Goal: Check status: Check status

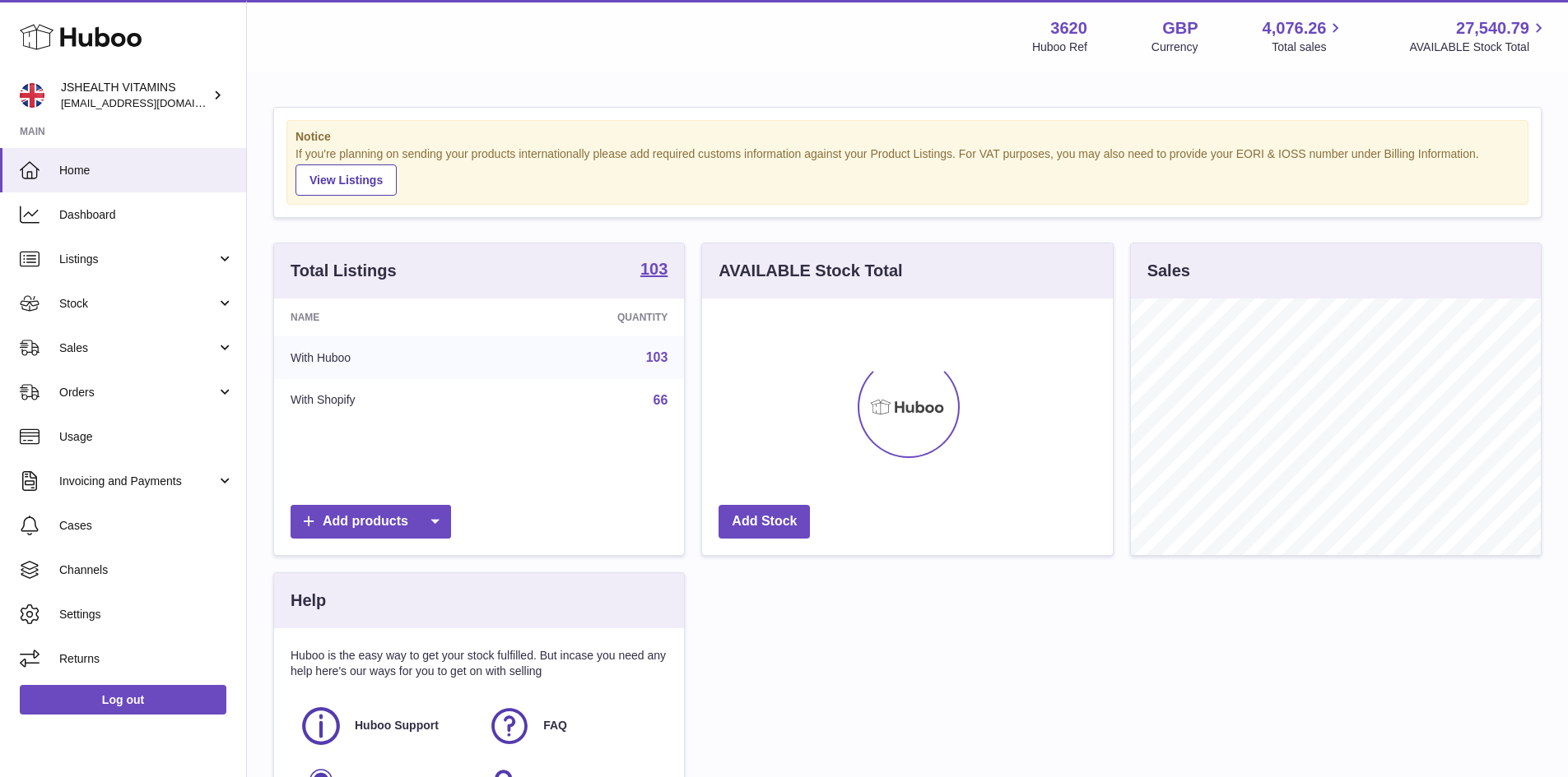
scroll to position [257, 411]
click at [163, 300] on span "Stock" at bounding box center [137, 303] width 157 height 16
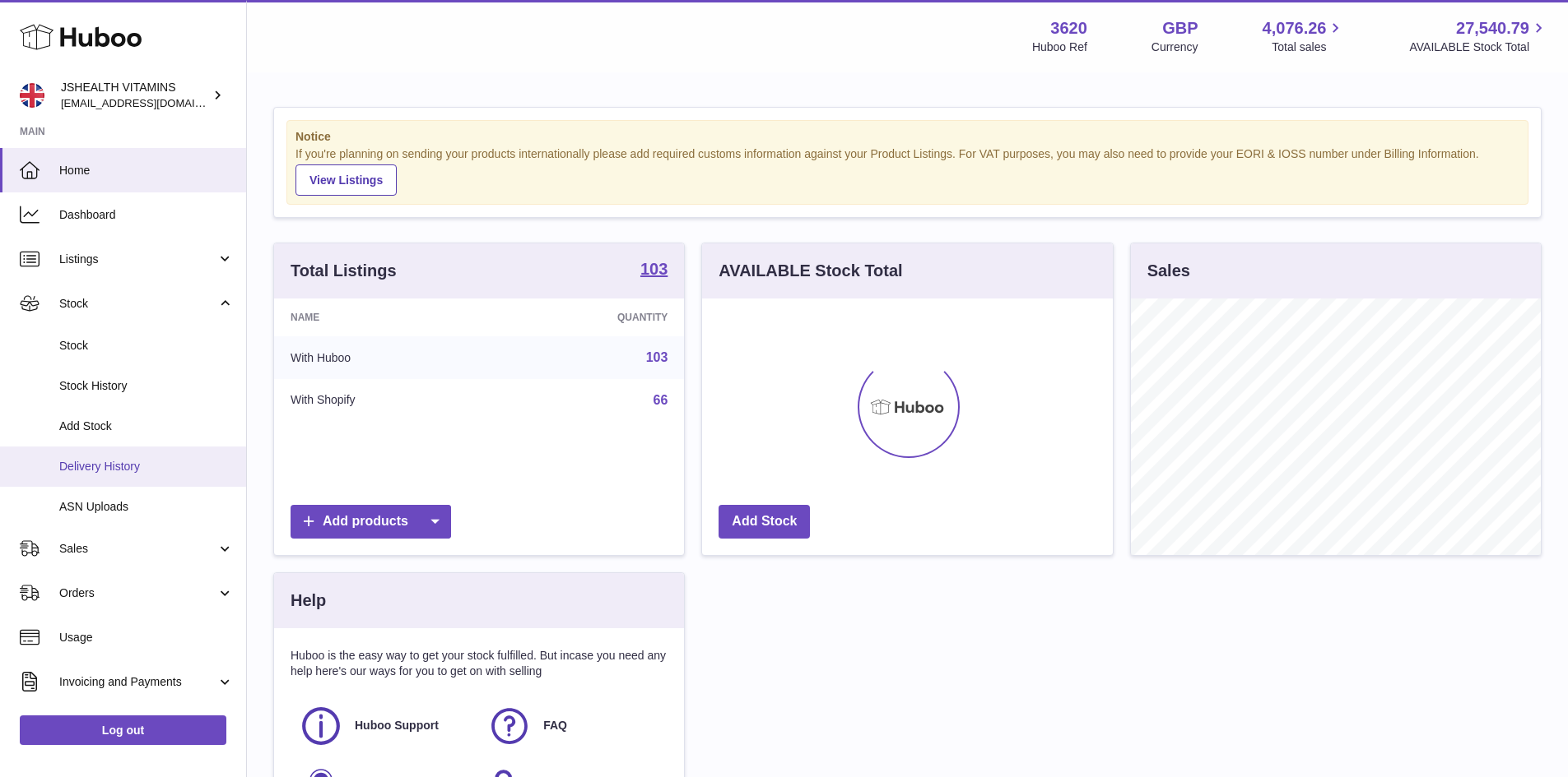
click at [169, 470] on span "Delivery History" at bounding box center [146, 466] width 175 height 16
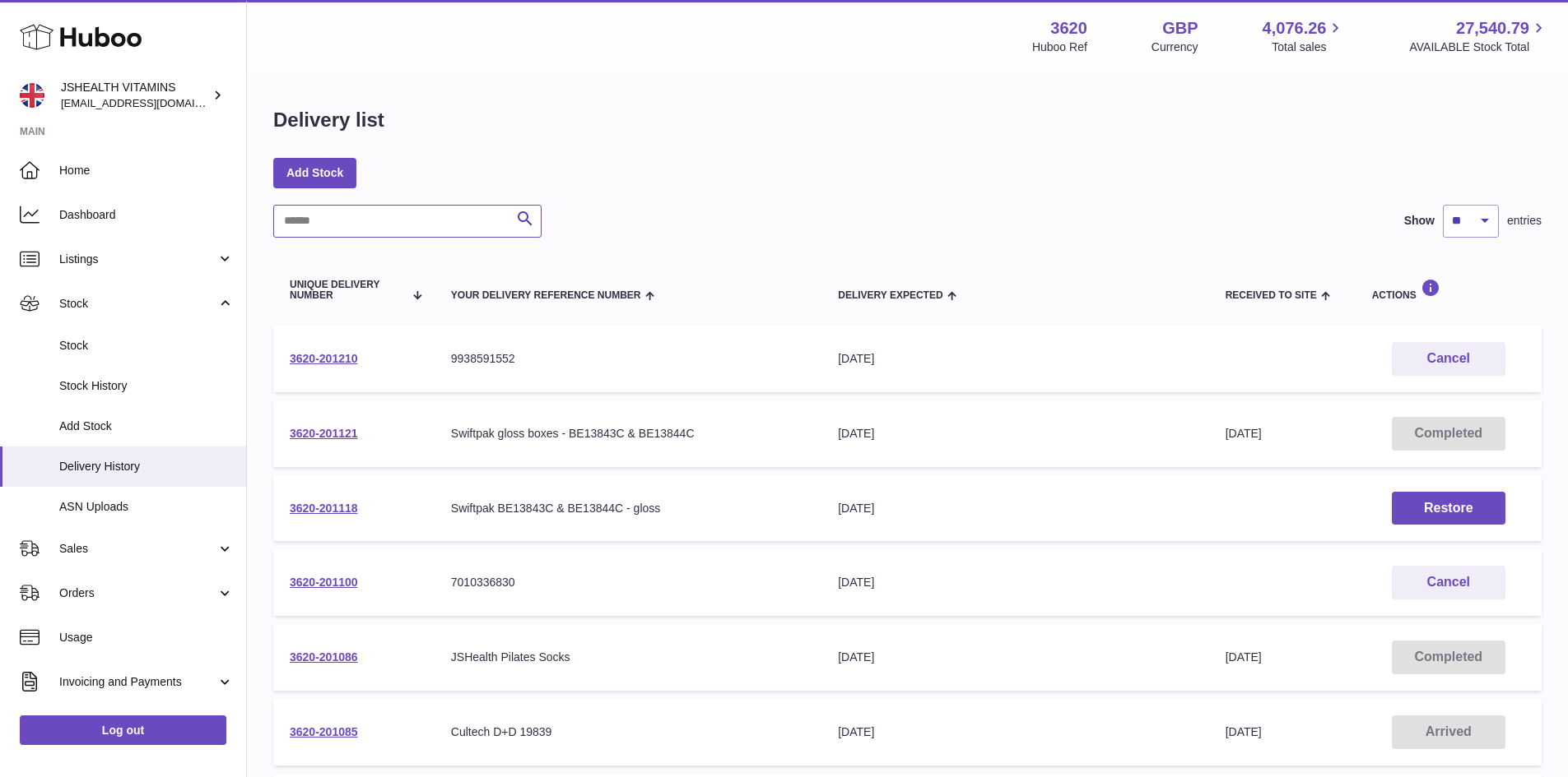
click at [408, 220] on input "text" at bounding box center [407, 221] width 269 height 33
paste input "**********"
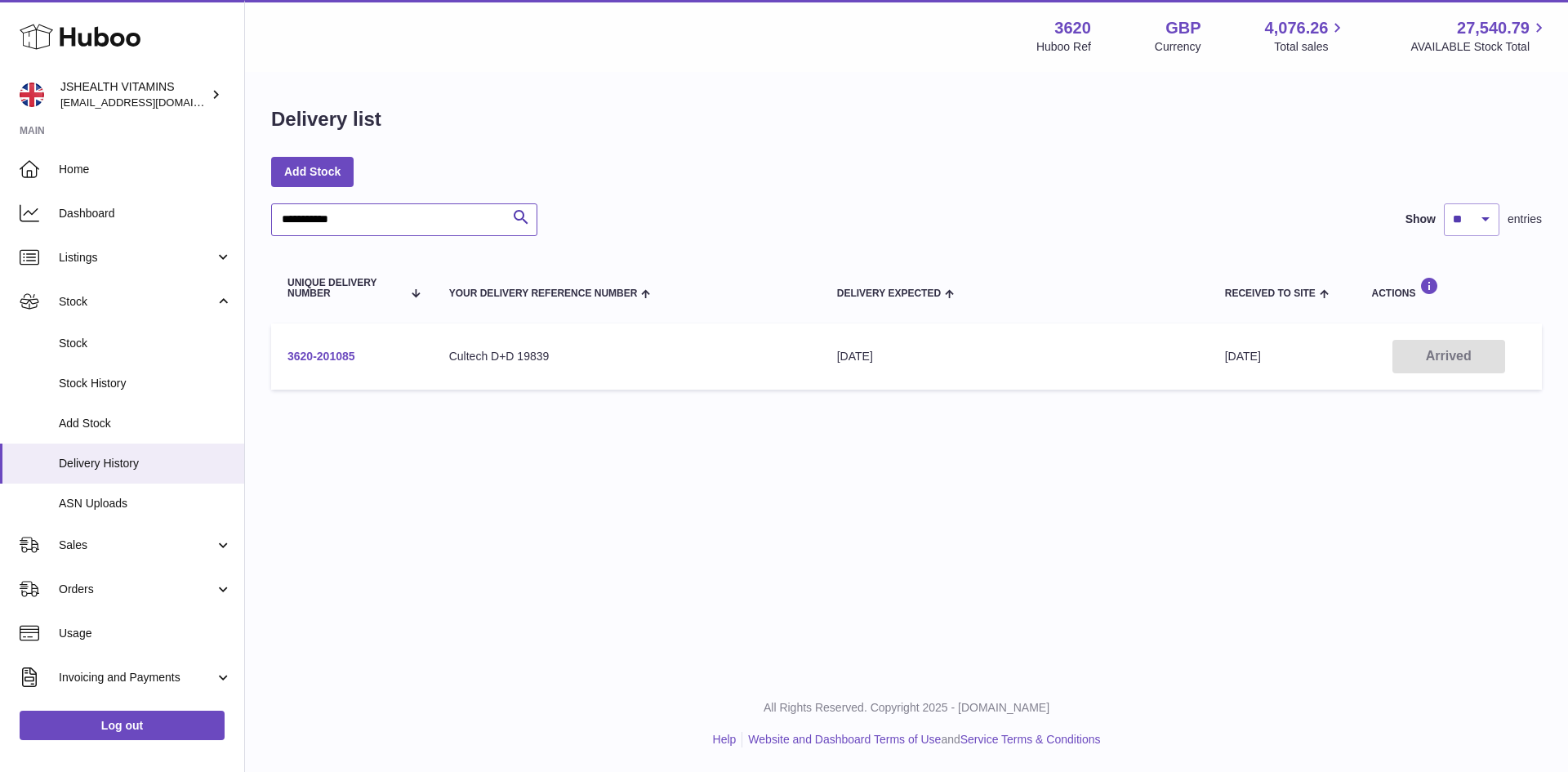
type input "**********"
click at [356, 353] on link "3620-201085" at bounding box center [321, 357] width 68 height 13
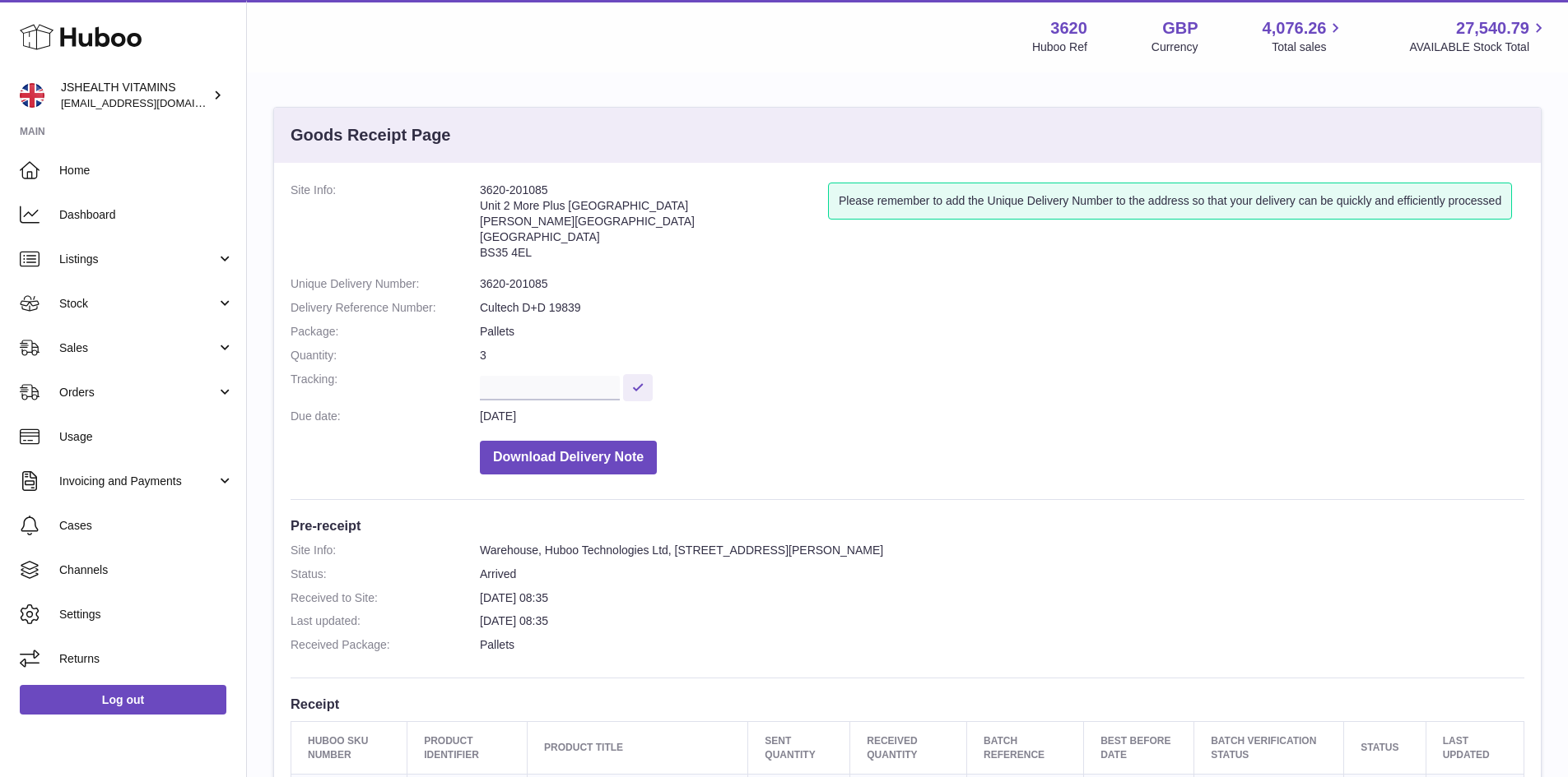
scroll to position [411, 0]
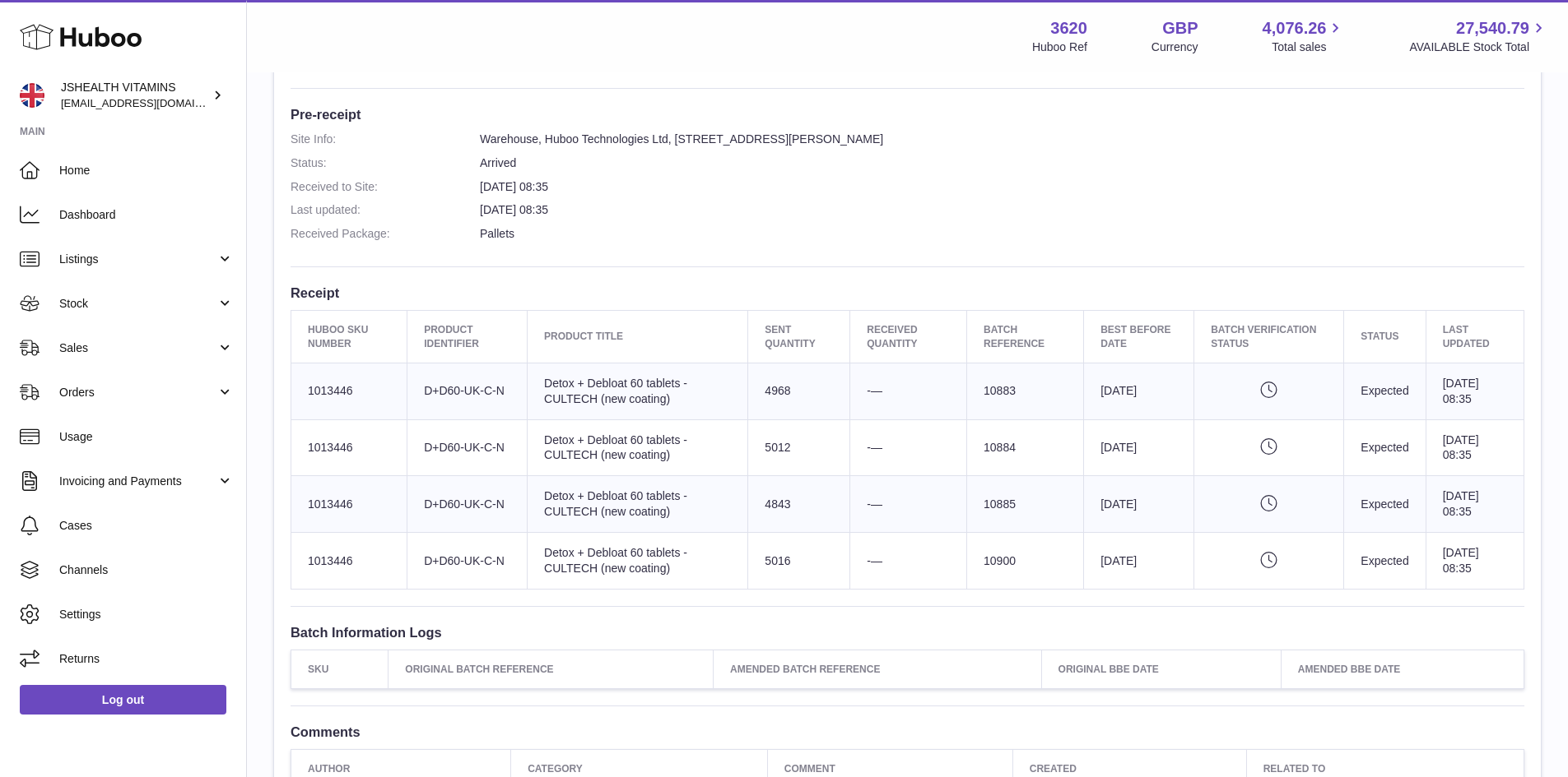
drag, startPoint x: 621, startPoint y: 211, endPoint x: 284, endPoint y: 184, distance: 338.1
click at [284, 184] on div "Site Info: 3620-201085 Unit 2 More Plus Central Park Hudson Ave Severn Beach BS…" at bounding box center [907, 280] width 1266 height 1057
click at [284, 184] on div "Site Info: 3620-201085 Unit 2 More Plus Central Park Hudson Ave Severn Beach BS…" at bounding box center [907, 280] width 1266 height 1057
drag, startPoint x: 289, startPoint y: 186, endPoint x: 603, endPoint y: 214, distance: 315.2
click at [603, 214] on div "Site Info: 3620-201085 Unit 2 More Plus Central Park Hudson Ave Severn Beach BS…" at bounding box center [907, 280] width 1266 height 1057
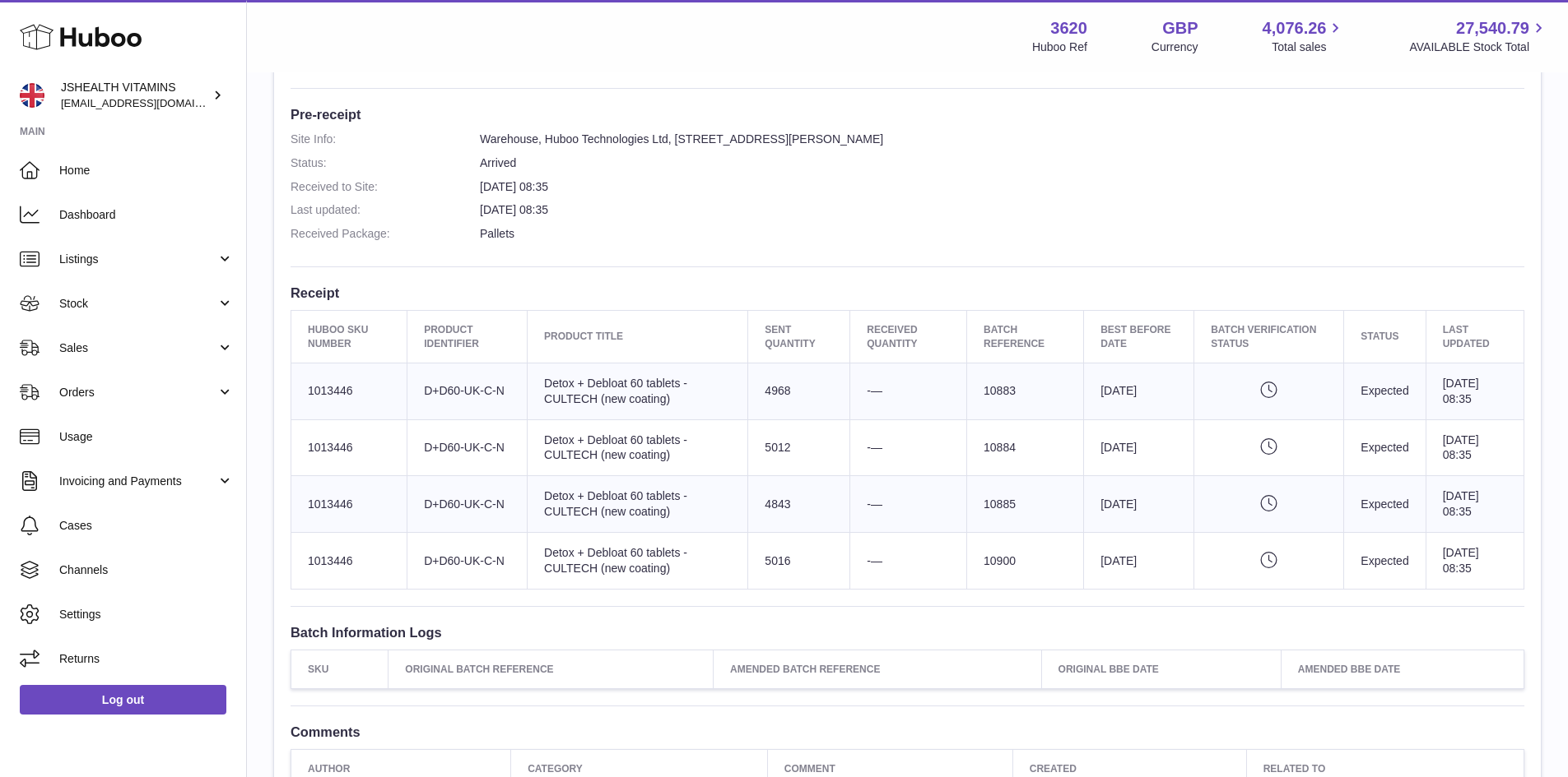
click at [606, 216] on dd "8th Oct 2025 08:35" at bounding box center [1002, 209] width 1044 height 16
drag, startPoint x: 608, startPoint y: 176, endPoint x: 288, endPoint y: 204, distance: 321.2
click at [288, 204] on div "Site Info: 3620-201085 Unit 2 More Plus Central Park Hudson Ave Severn Beach BS…" at bounding box center [907, 280] width 1266 height 1057
